Goal: Navigation & Orientation: Find specific page/section

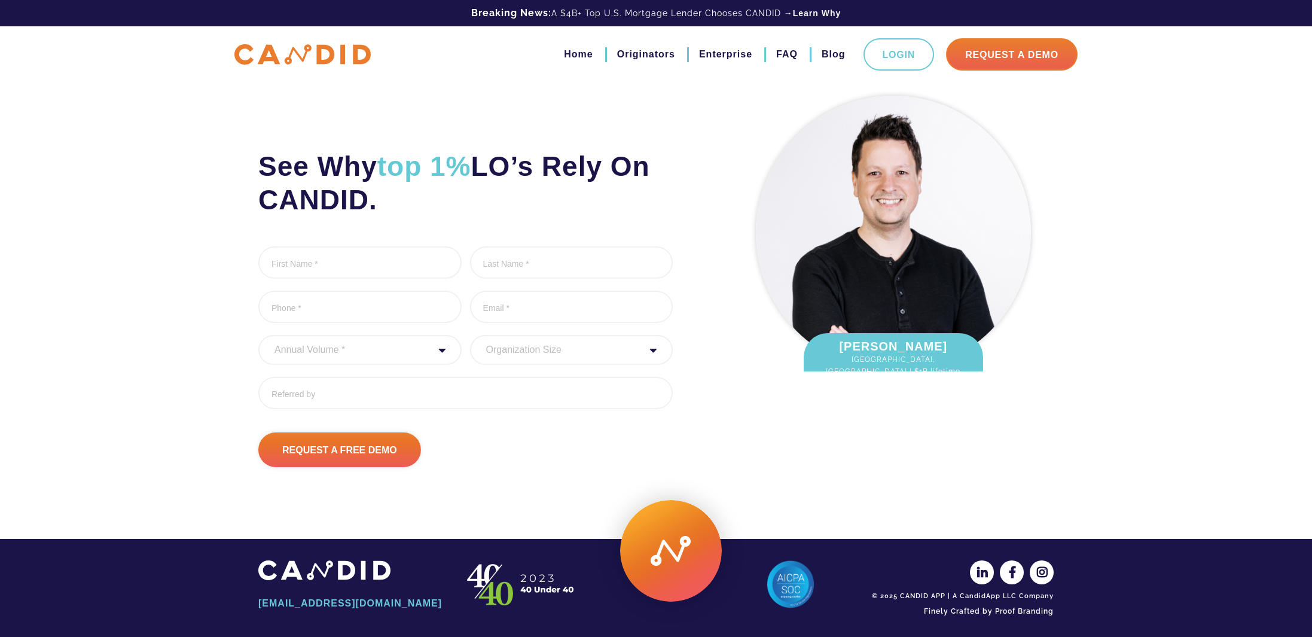
scroll to position [26, 0]
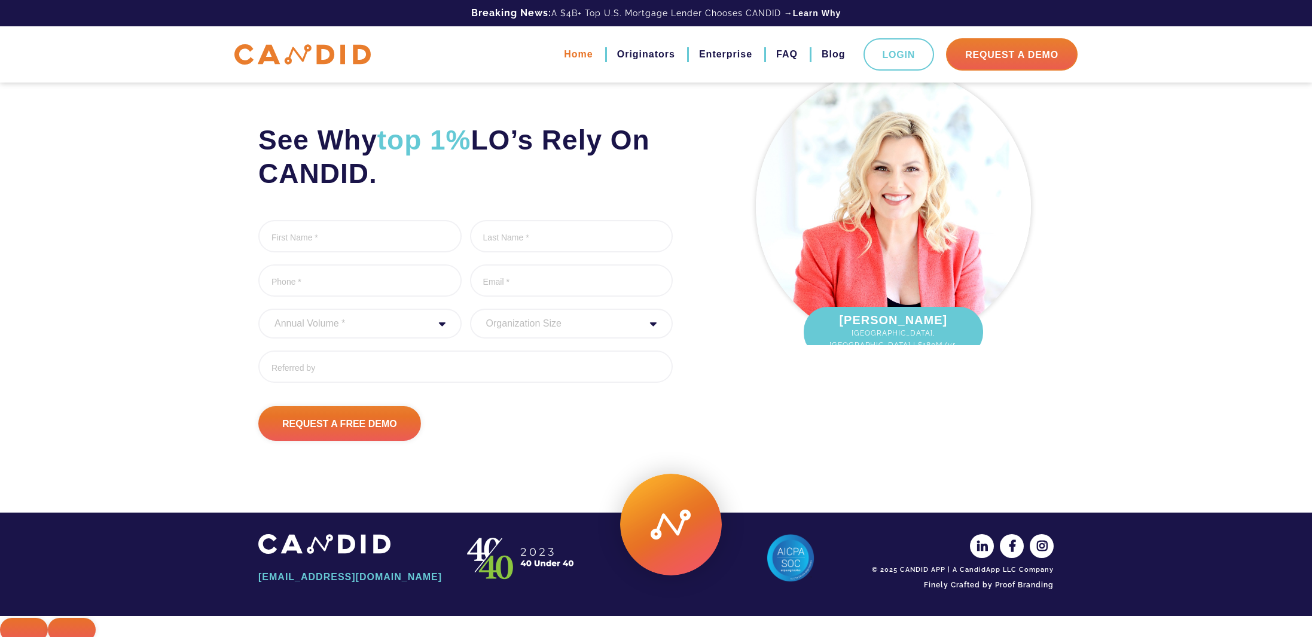
click at [578, 52] on link "Home" at bounding box center [578, 54] width 29 height 20
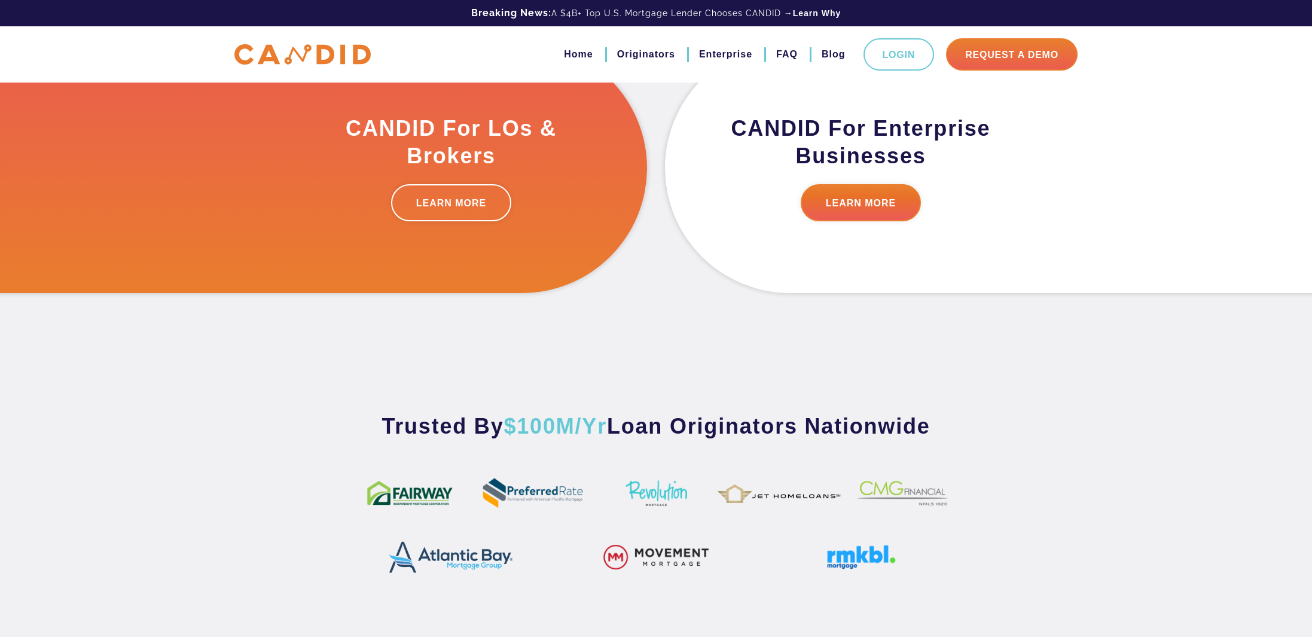
scroll to position [447, 0]
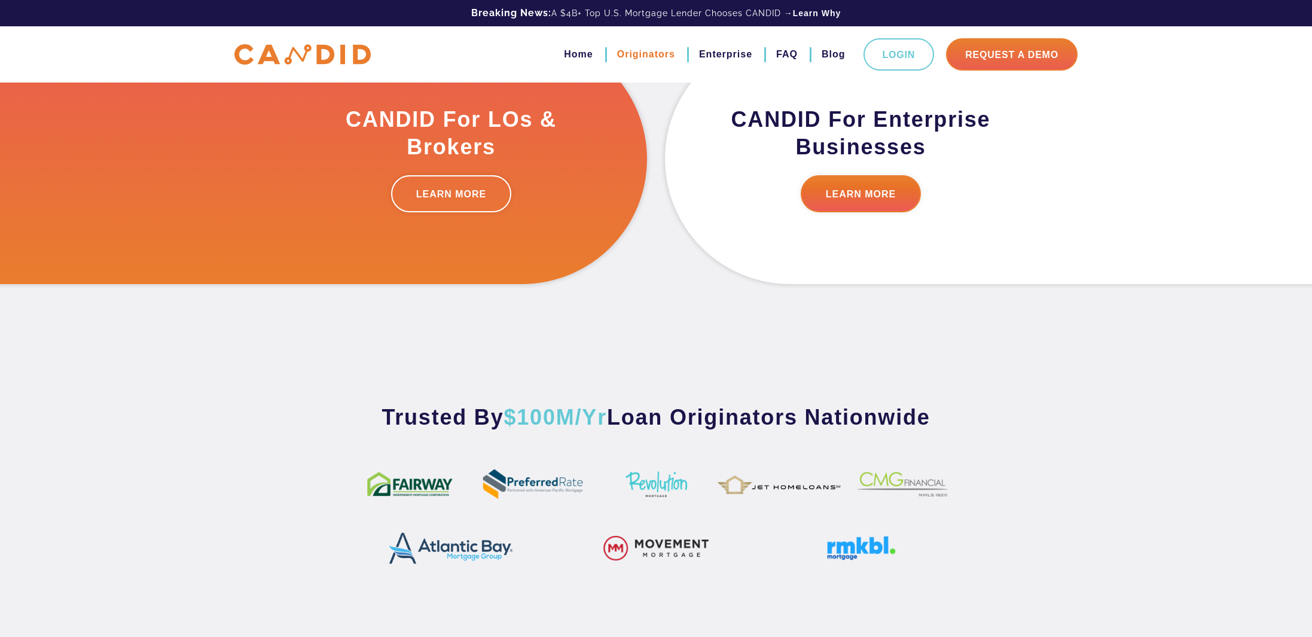
click at [631, 54] on link "Originators" at bounding box center [646, 54] width 58 height 20
